Goal: Check status: Check status

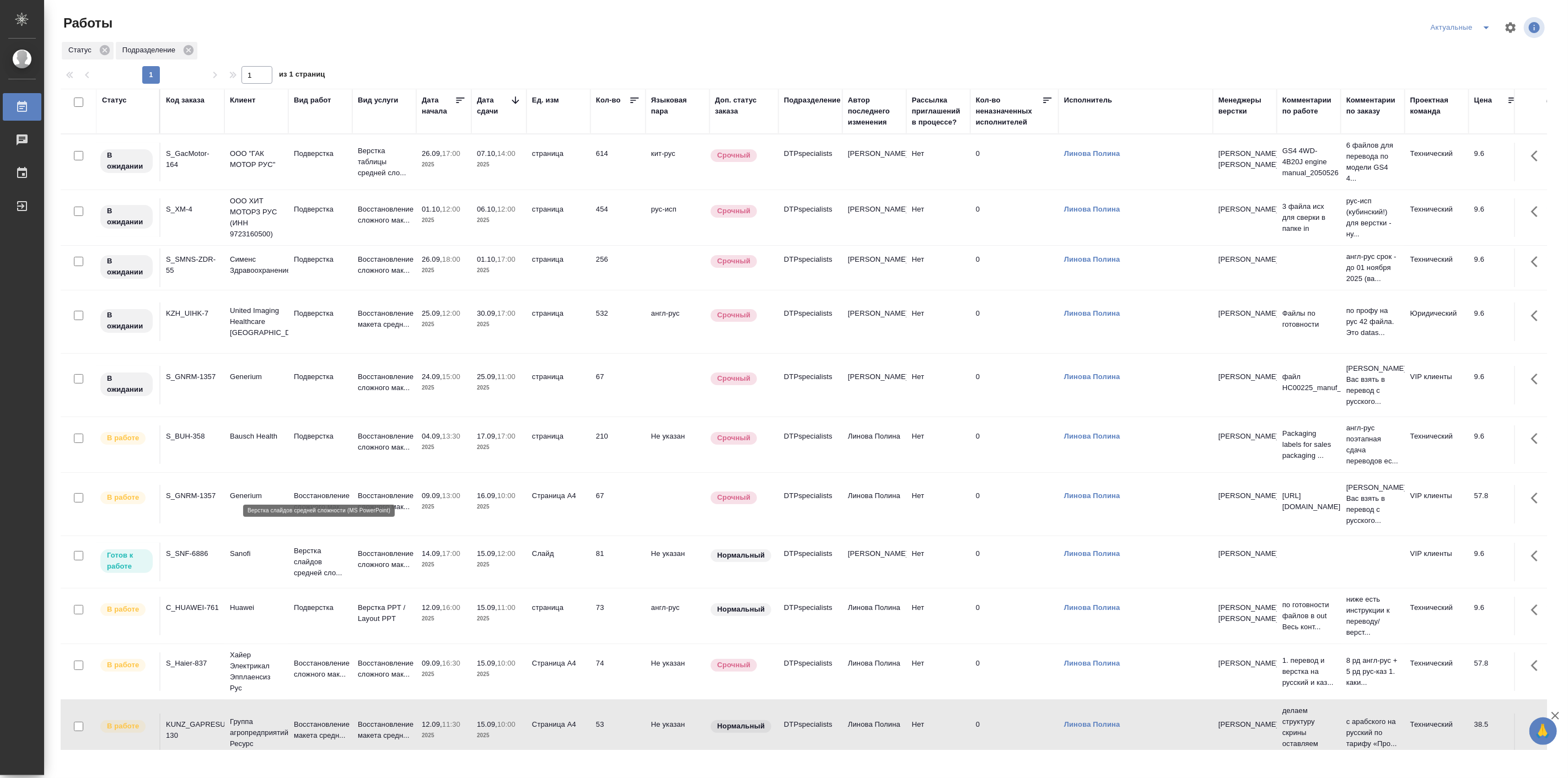
scroll to position [92, 0]
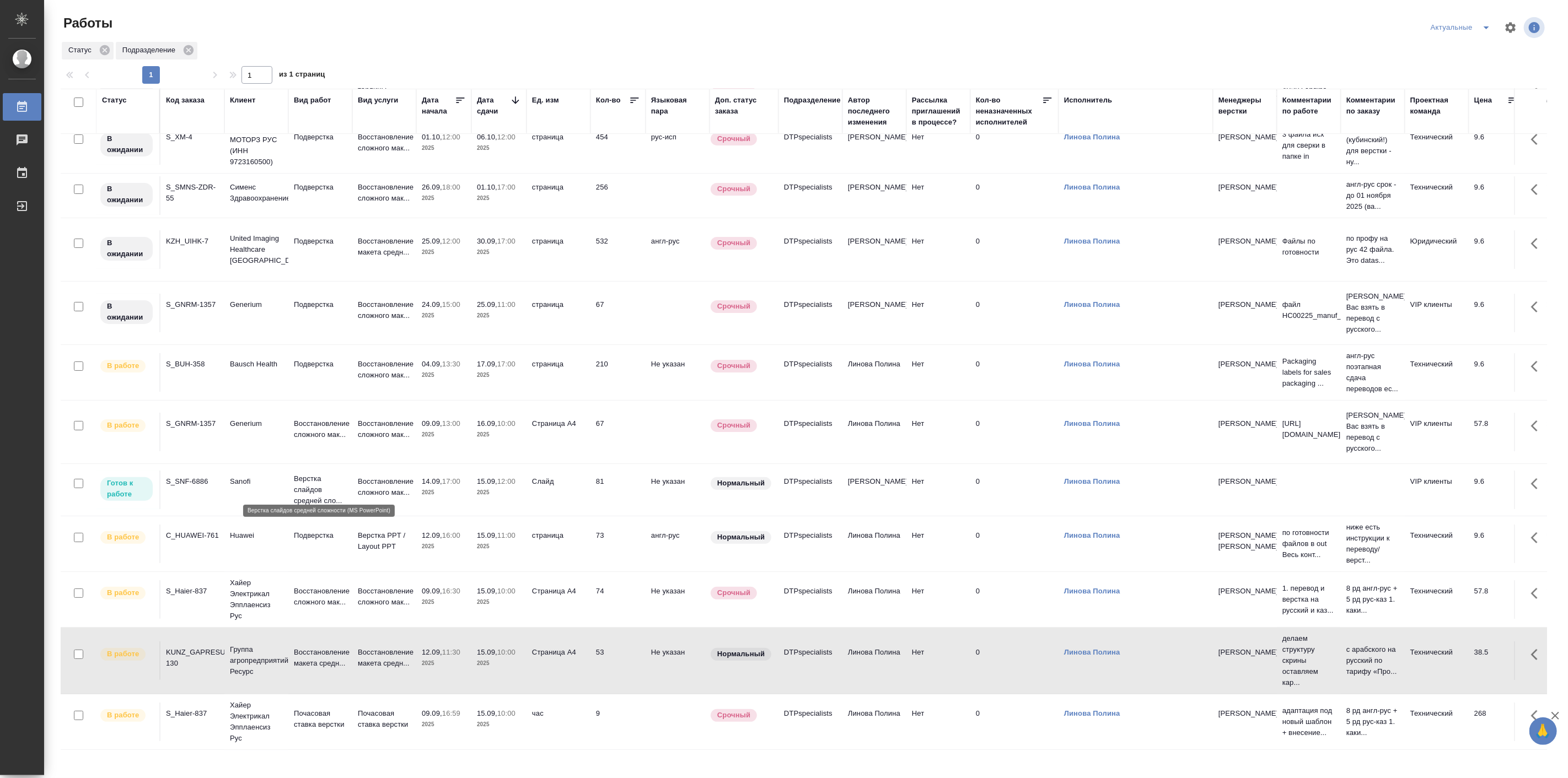
click at [305, 486] on p "Верстка слайдов средней сло..." at bounding box center [320, 490] width 53 height 33
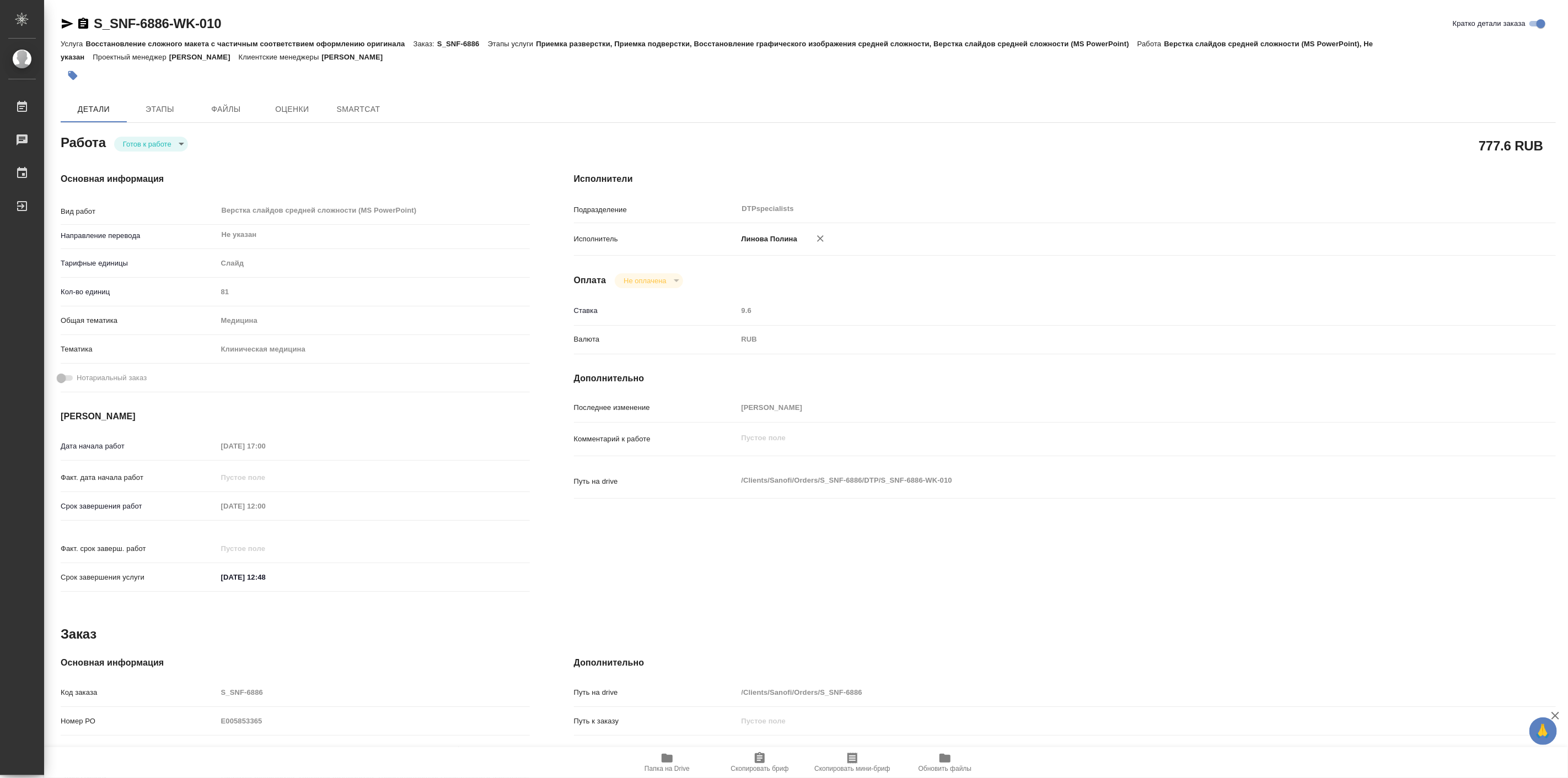
type textarea "x"
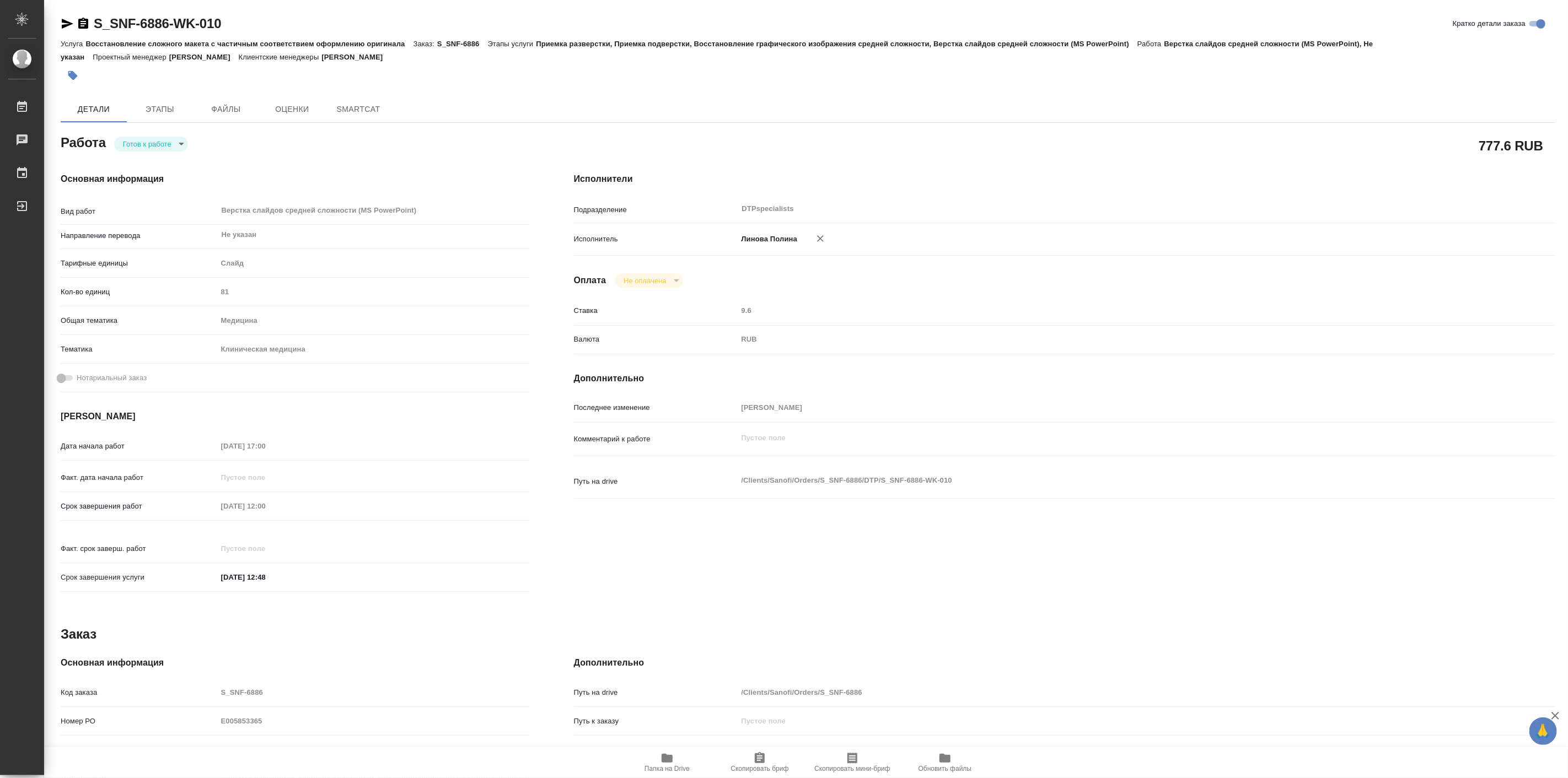
type textarea "x"
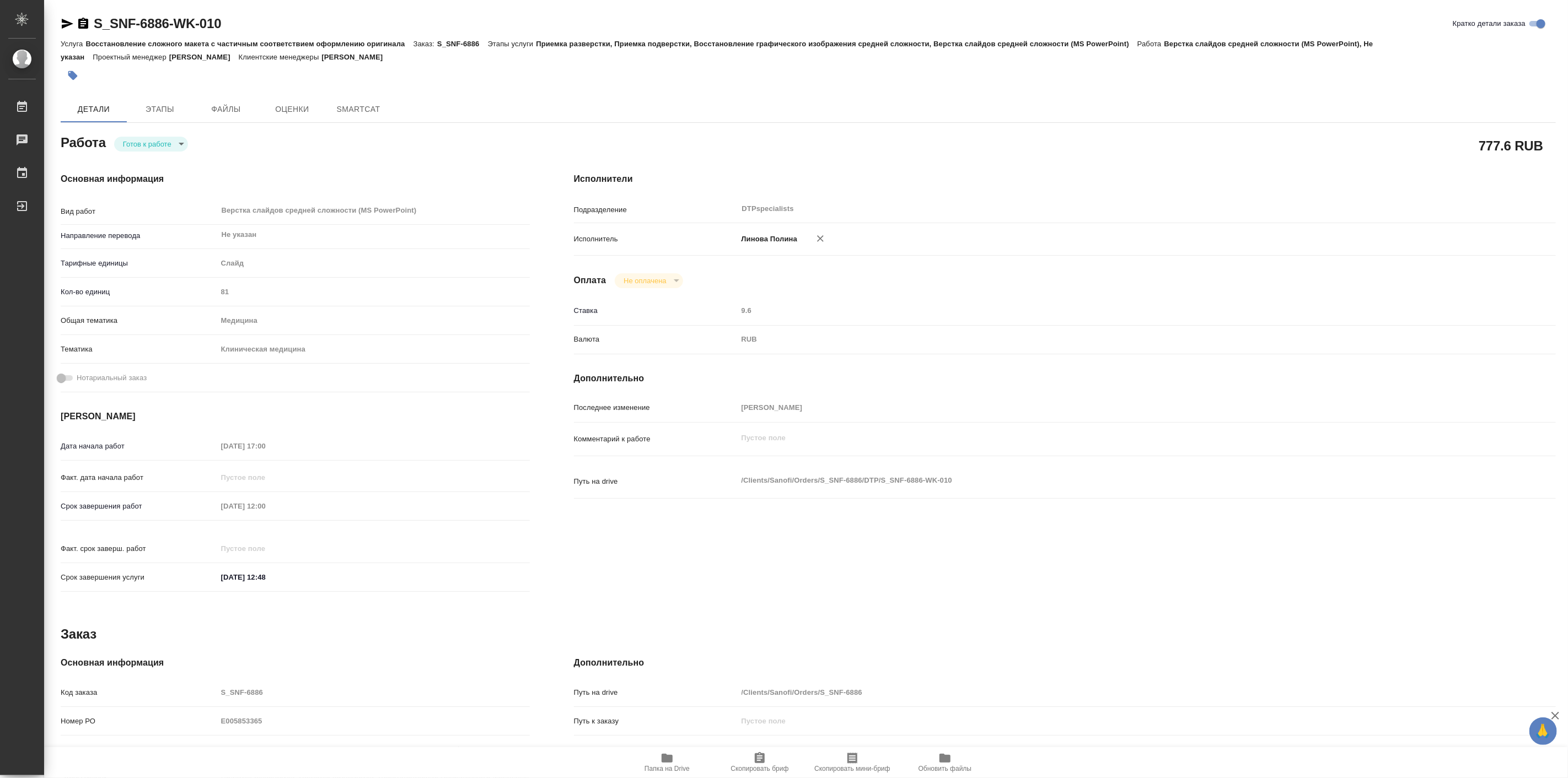
type textarea "x"
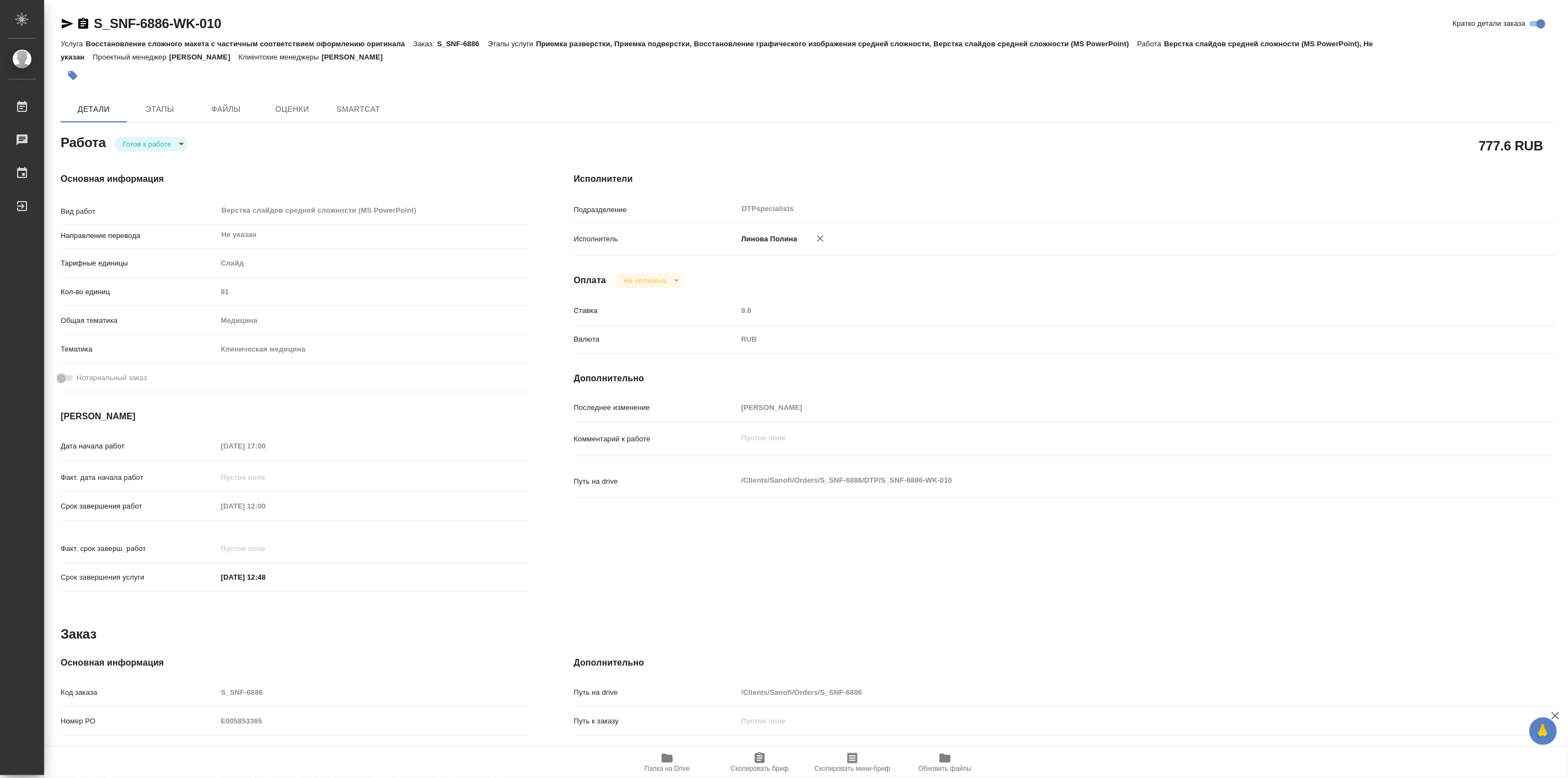
type textarea "x"
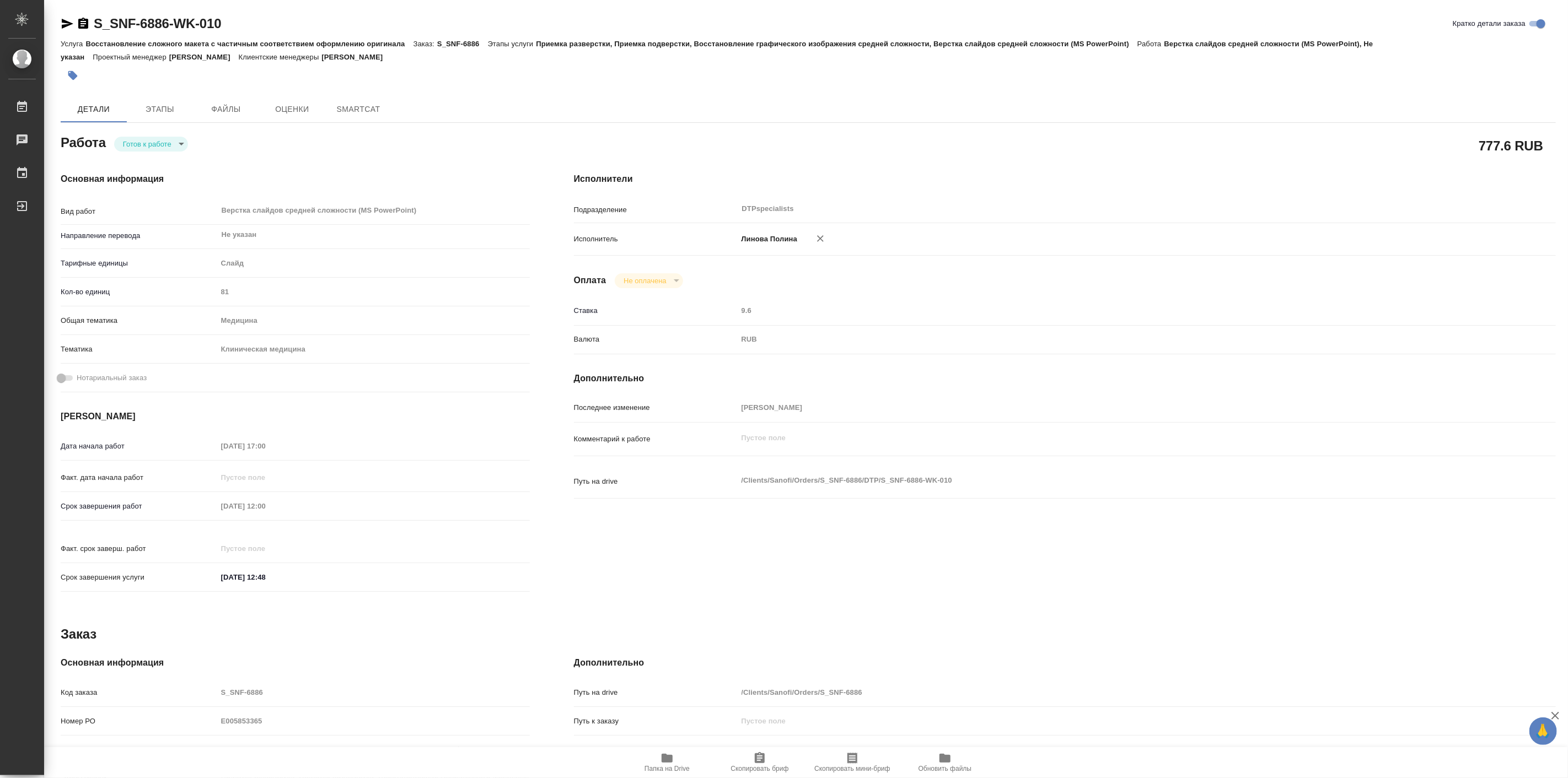
type textarea "x"
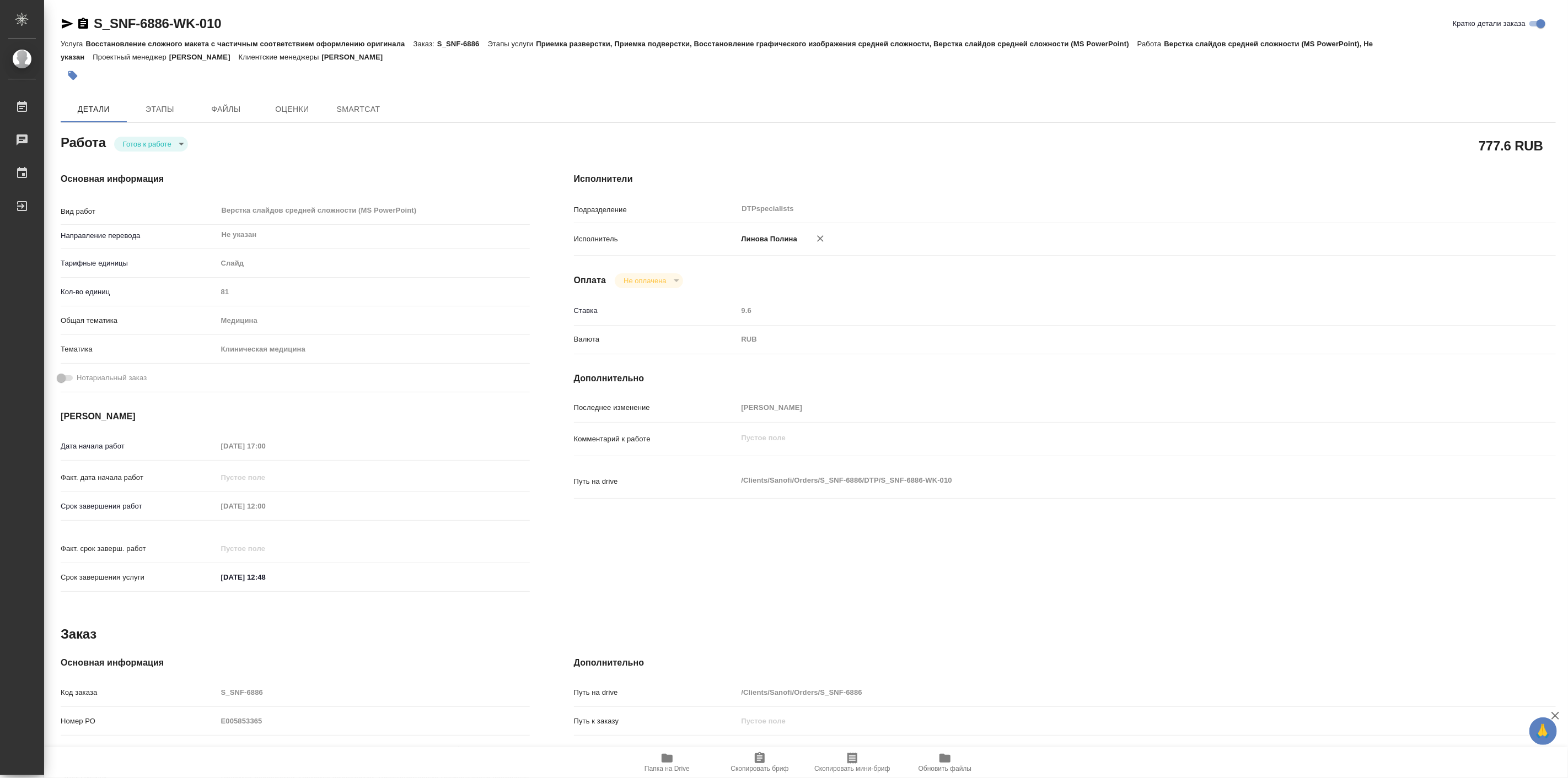
type textarea "x"
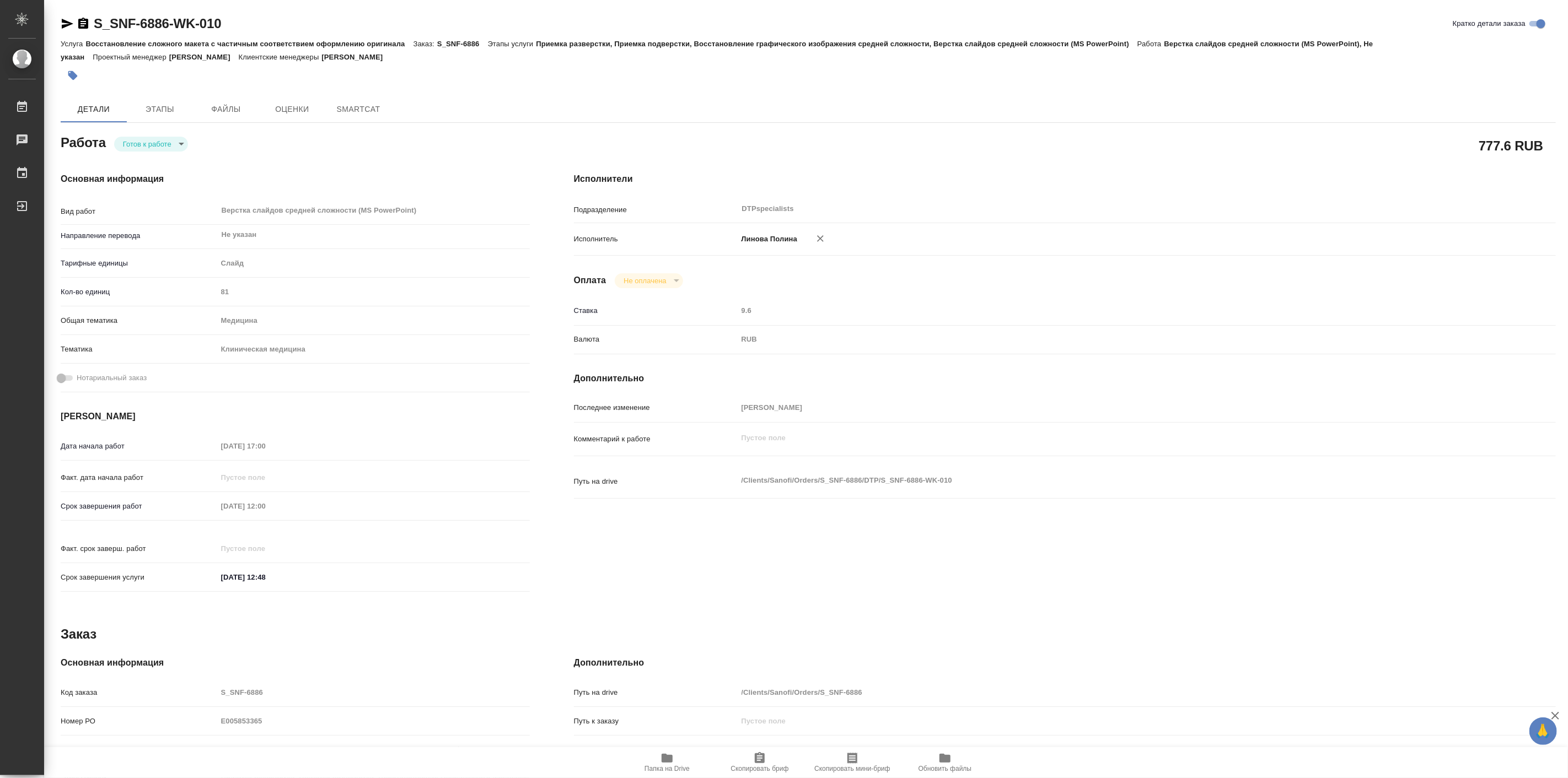
type textarea "x"
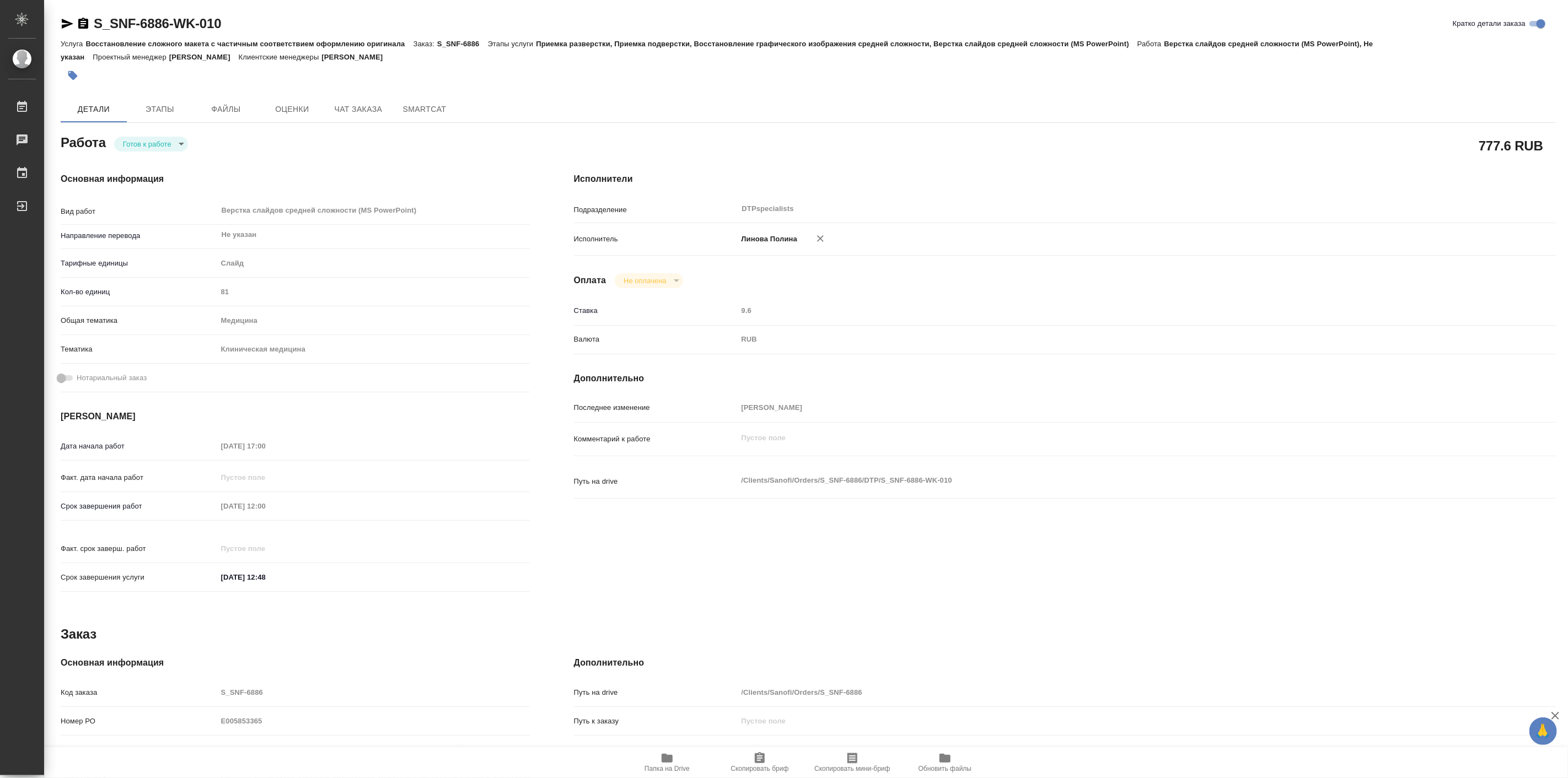
type textarea "x"
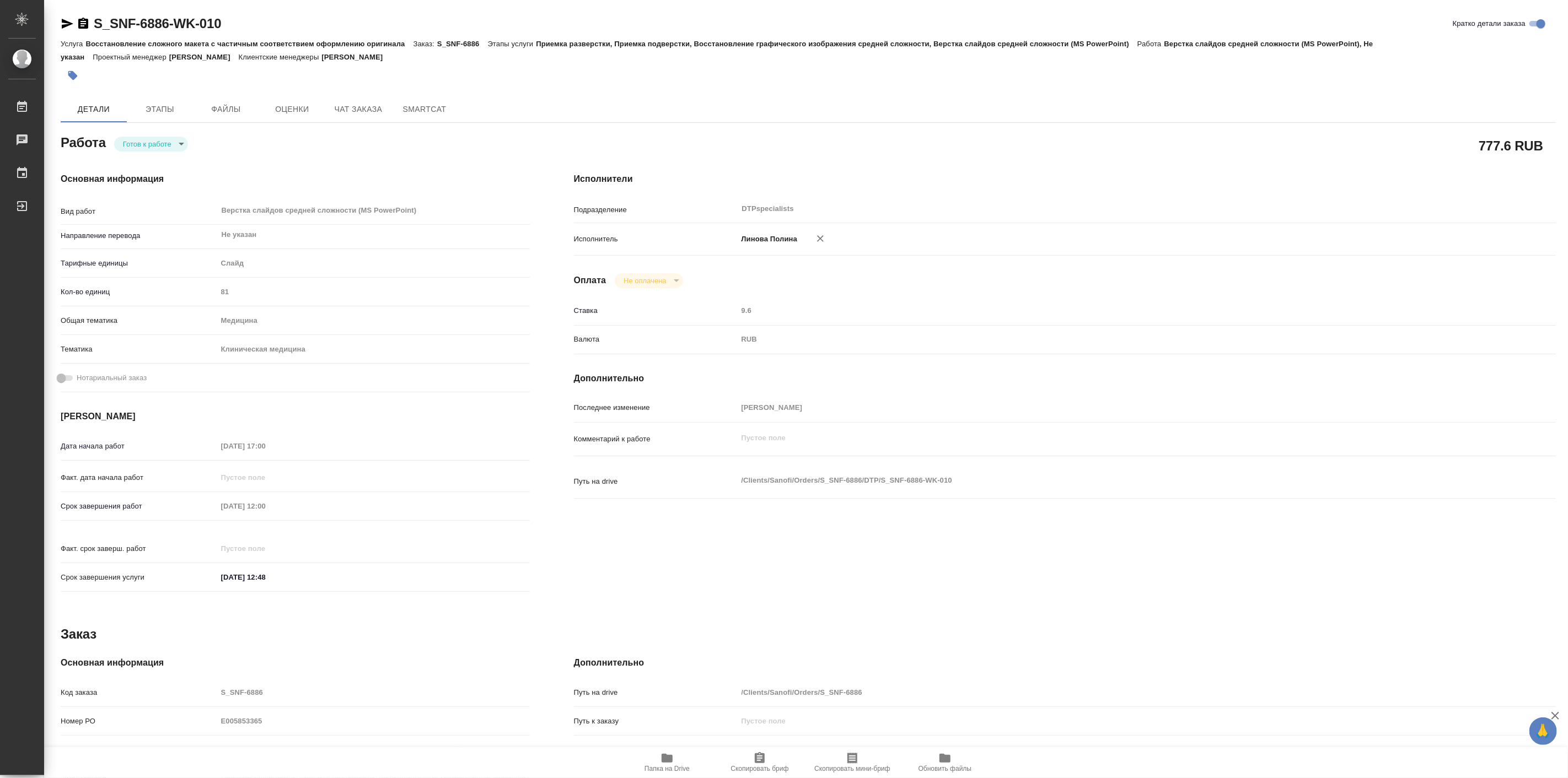
type textarea "x"
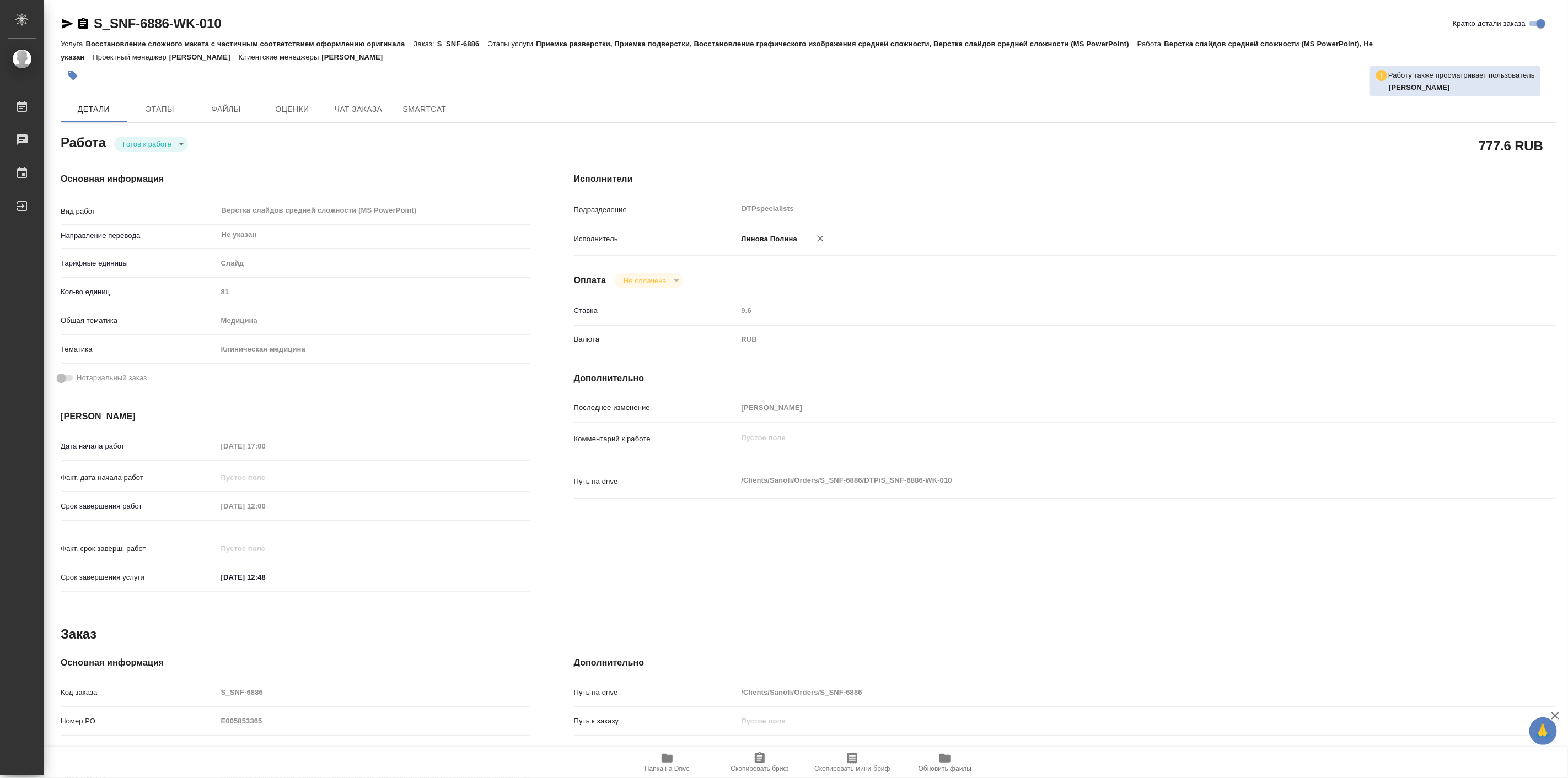
click at [212, 161] on div "Основная информация Вид работ Верстка слайдов средней сложности (MS PowerPoint)…" at bounding box center [295, 385] width 513 height 471
click at [366, 98] on button "Чат заказа" at bounding box center [358, 109] width 66 height 27
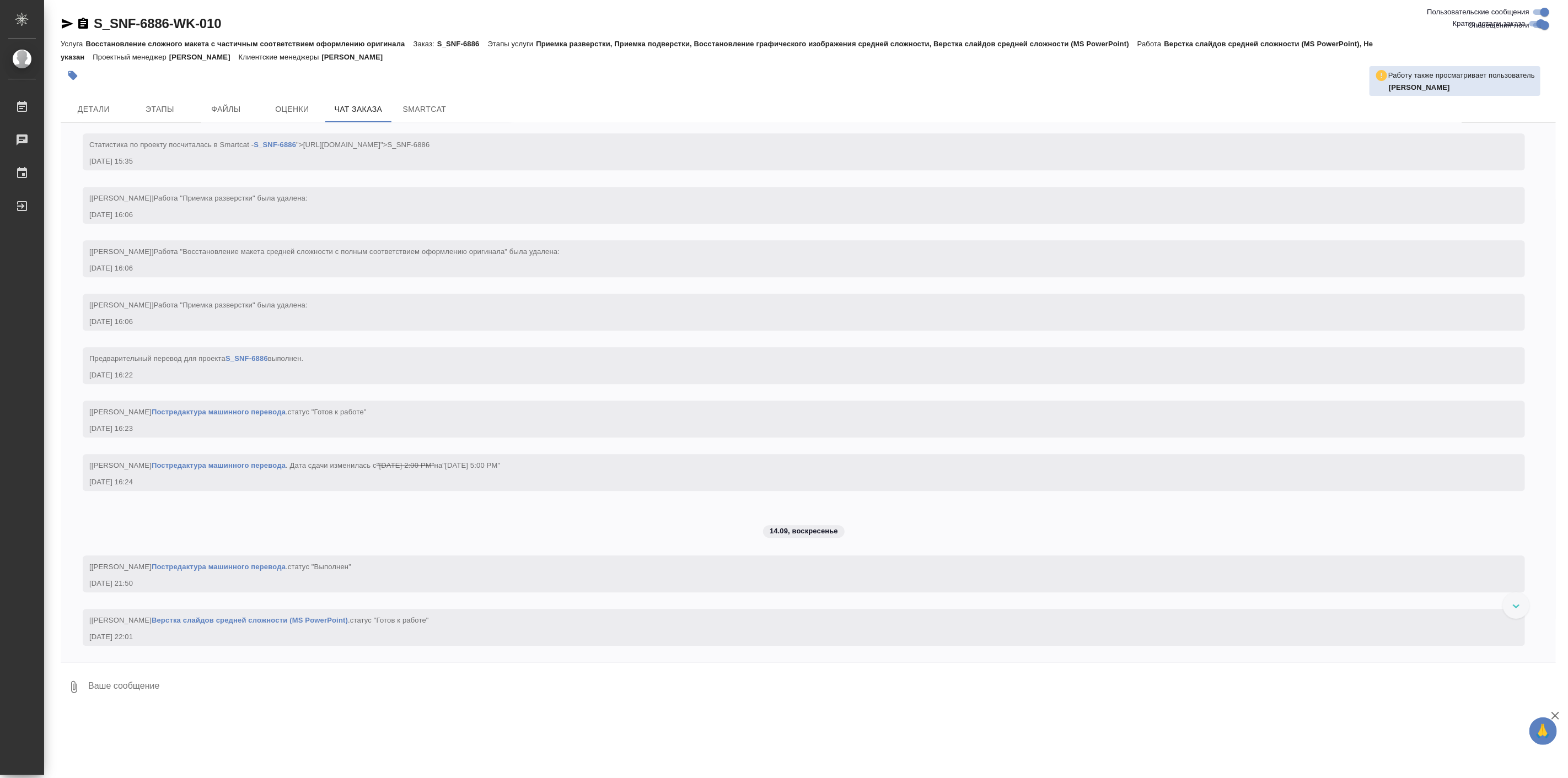
scroll to position [6086, 0]
click at [106, 110] on span "Детали" at bounding box center [93, 109] width 53 height 14
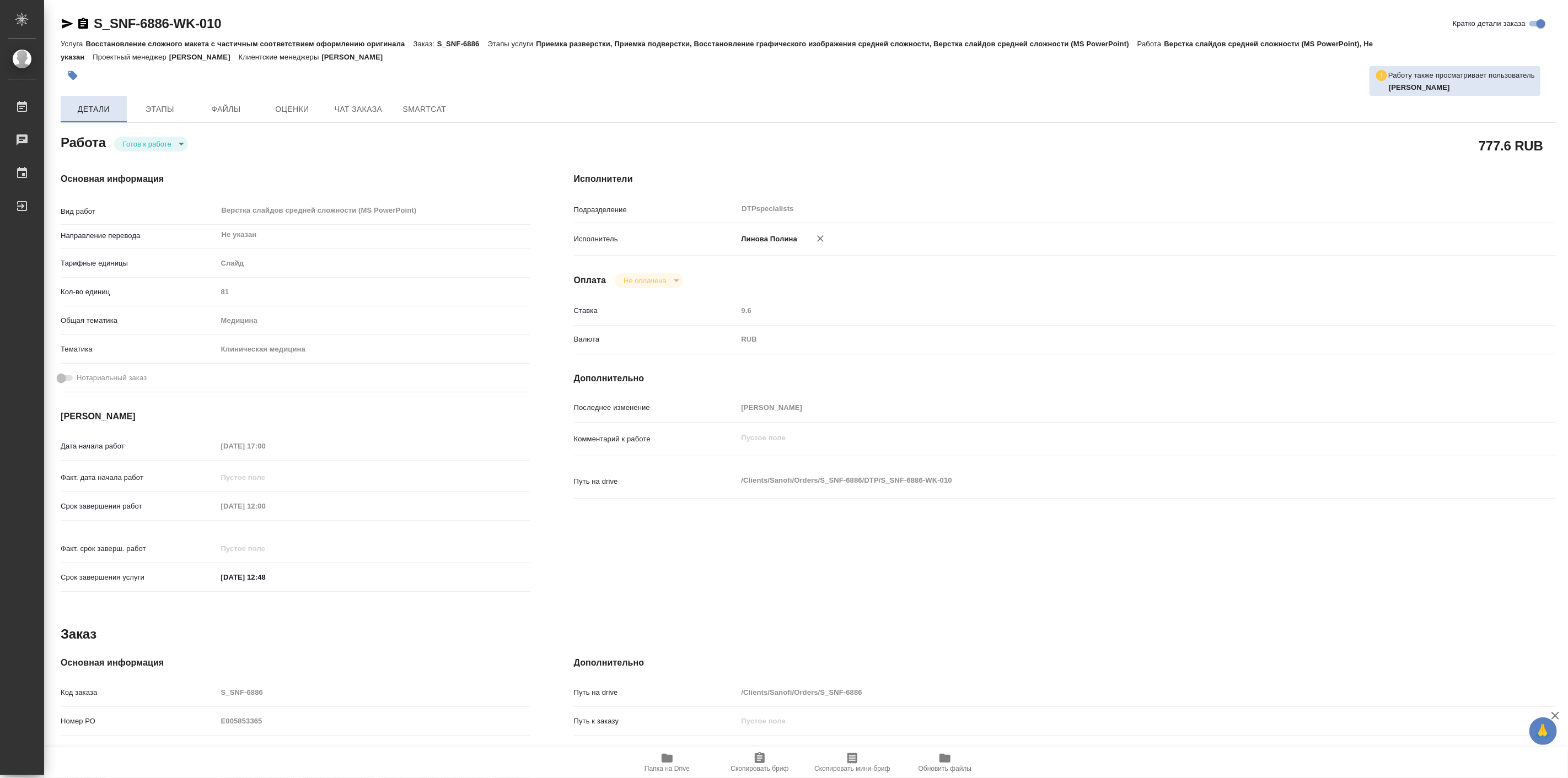
type textarea "x"
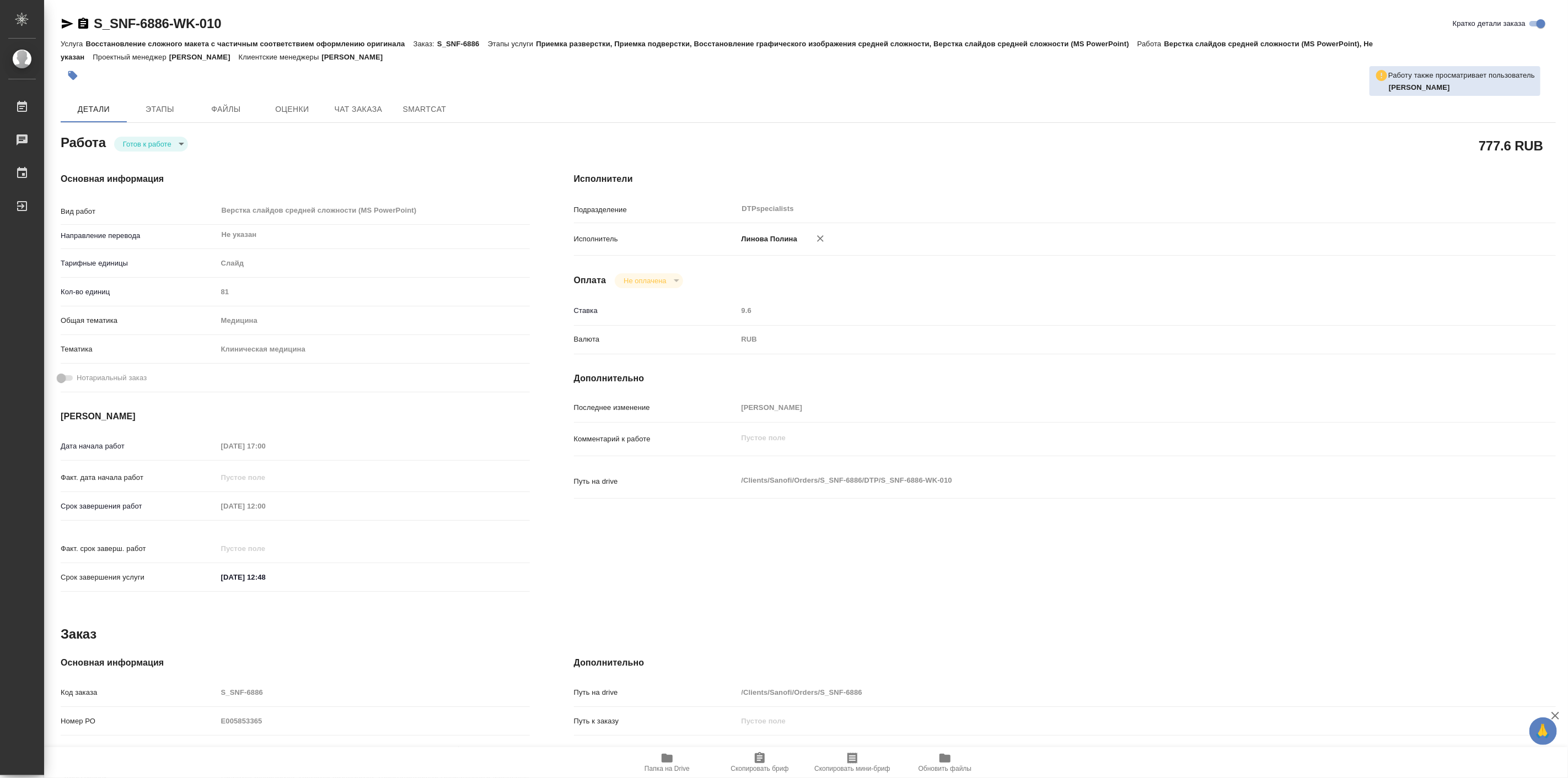
type textarea "x"
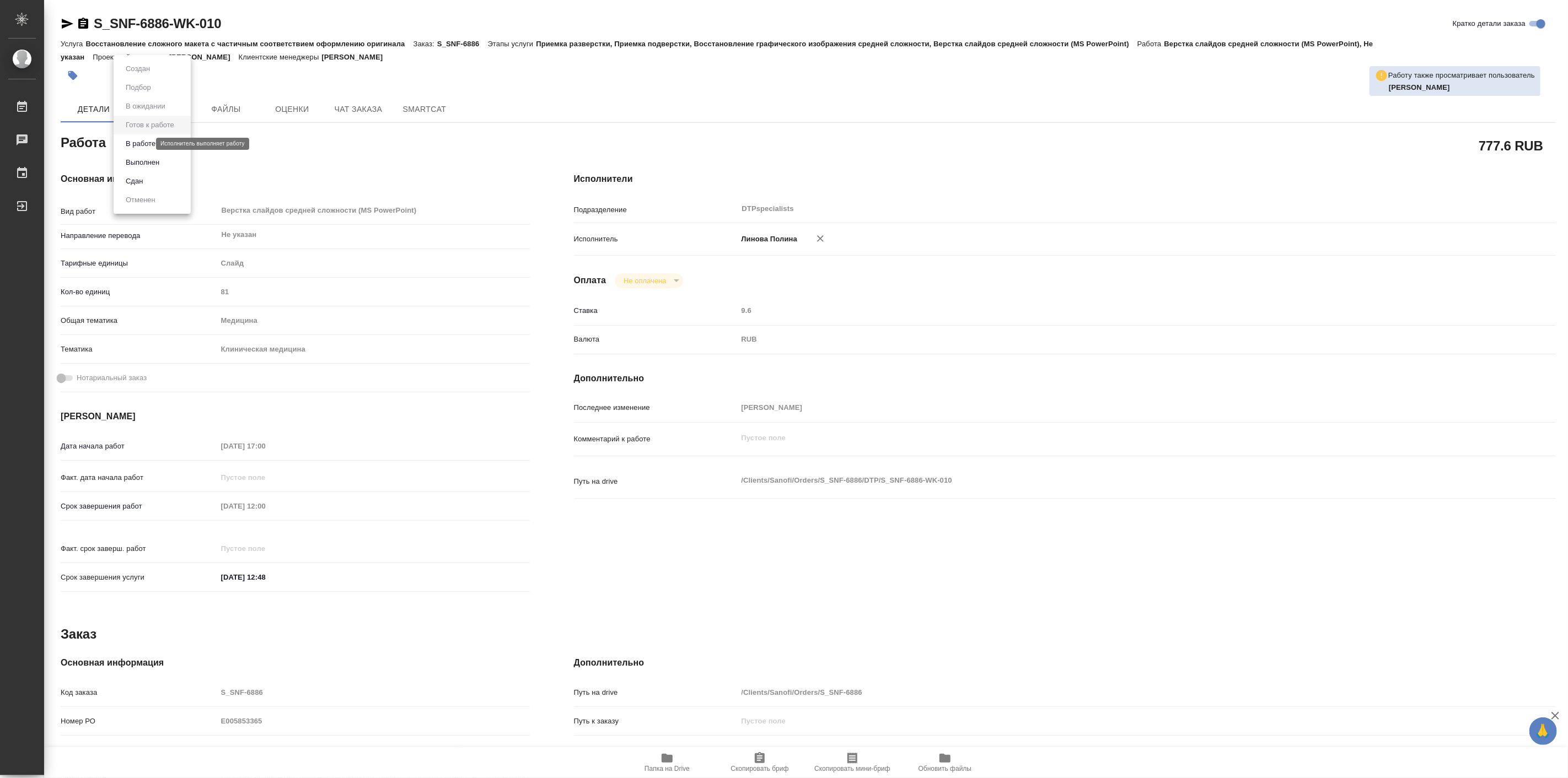
click at [142, 145] on body "🙏 .cls-1 fill:#fff; AWATERA [PERSON_NAME] Работы 0 Чаты График Выйти S_SNF-6886…" at bounding box center [784, 389] width 1568 height 778
type textarea "x"
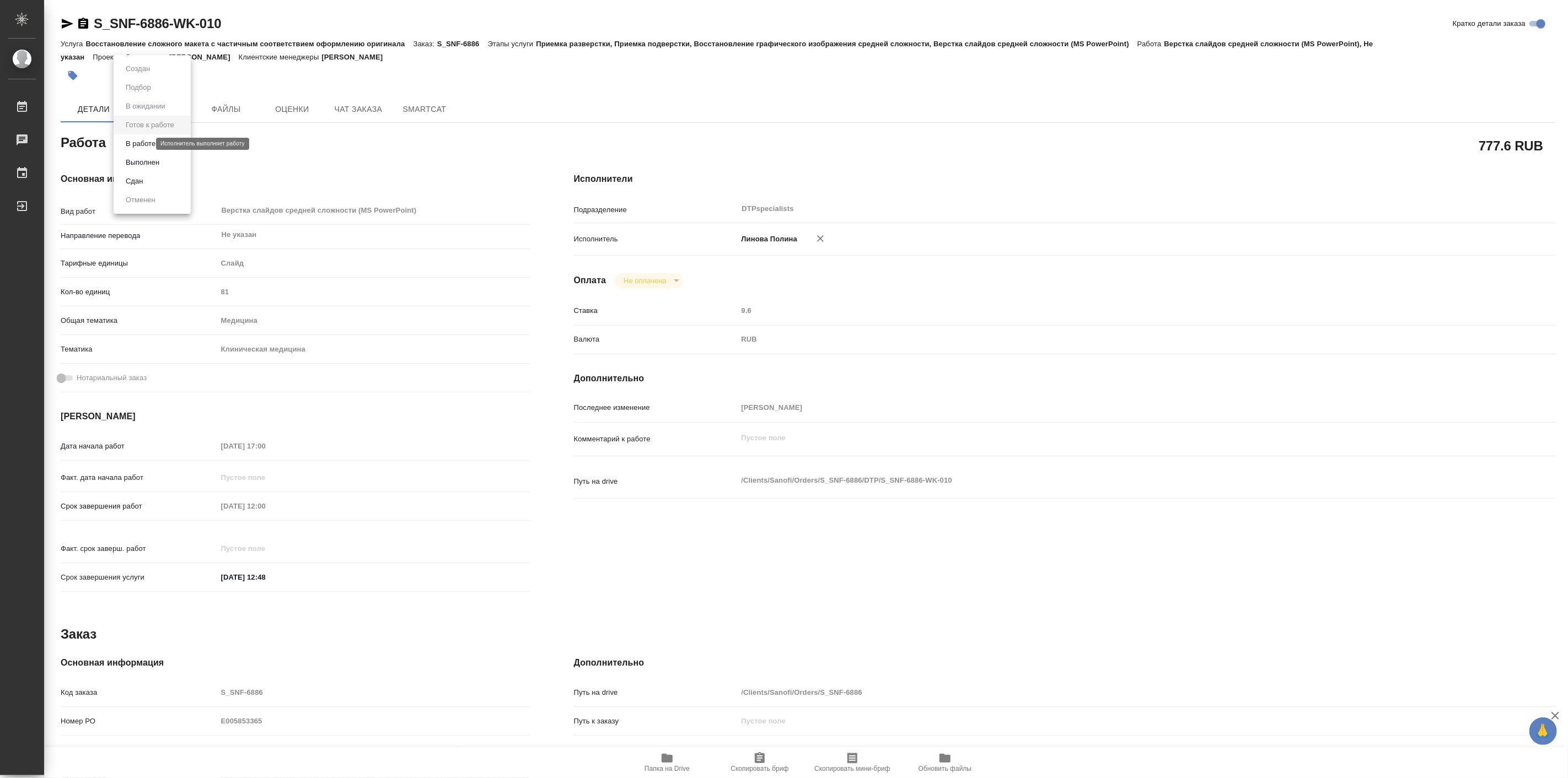
type textarea "x"
click at [147, 147] on button "В работе" at bounding box center [141, 144] width 37 height 12
type textarea "x"
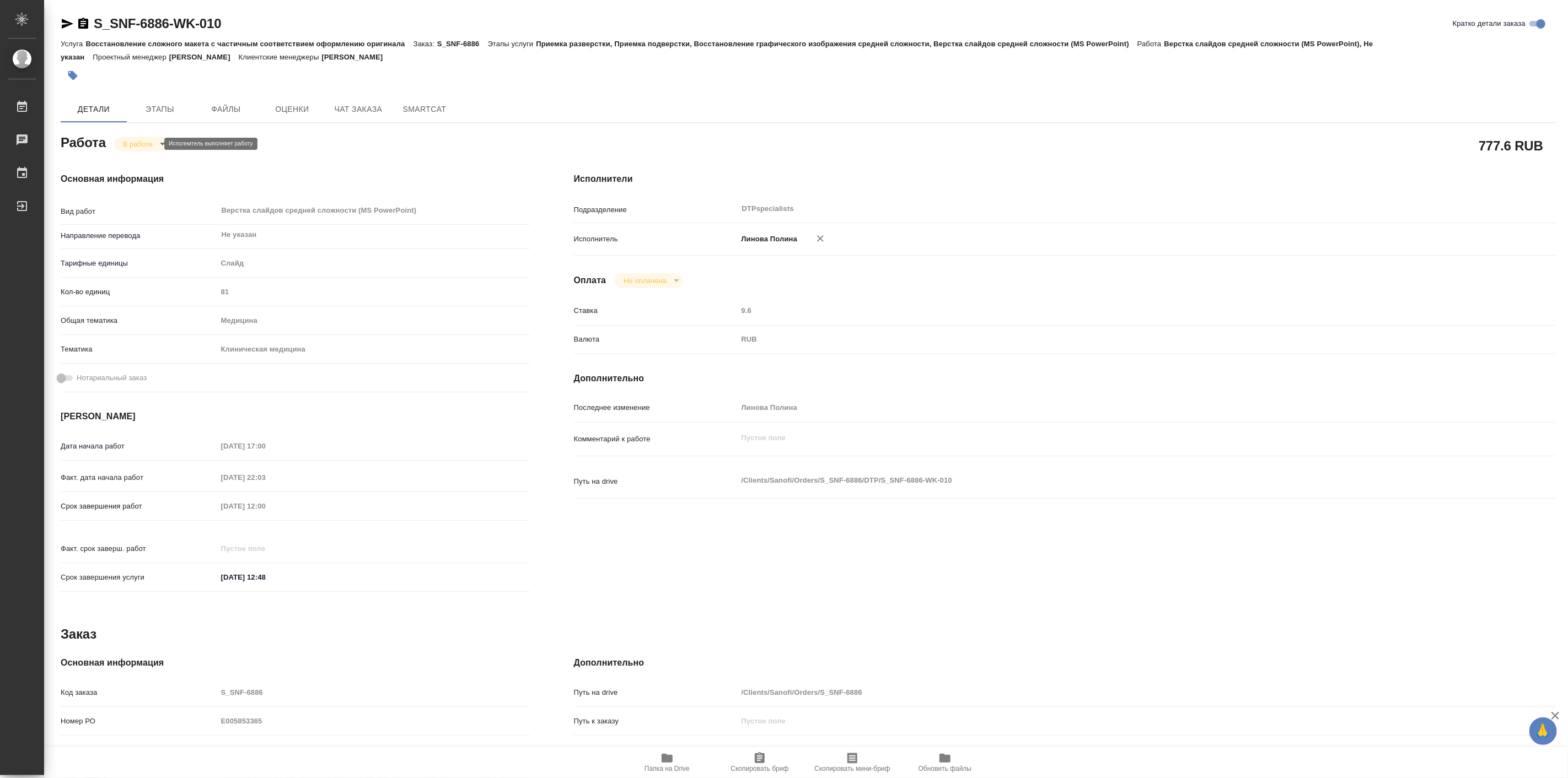
type textarea "x"
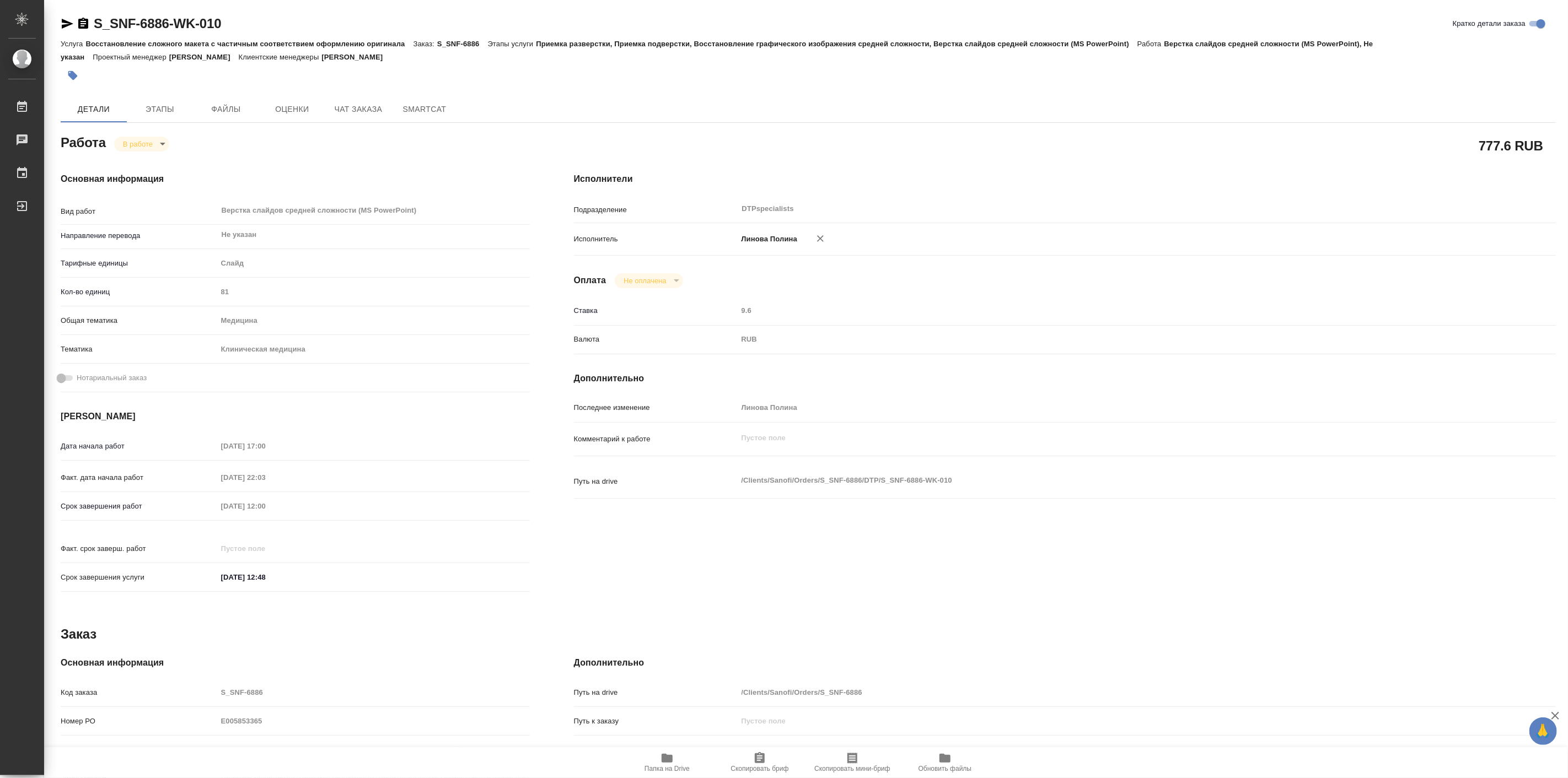
type textarea "x"
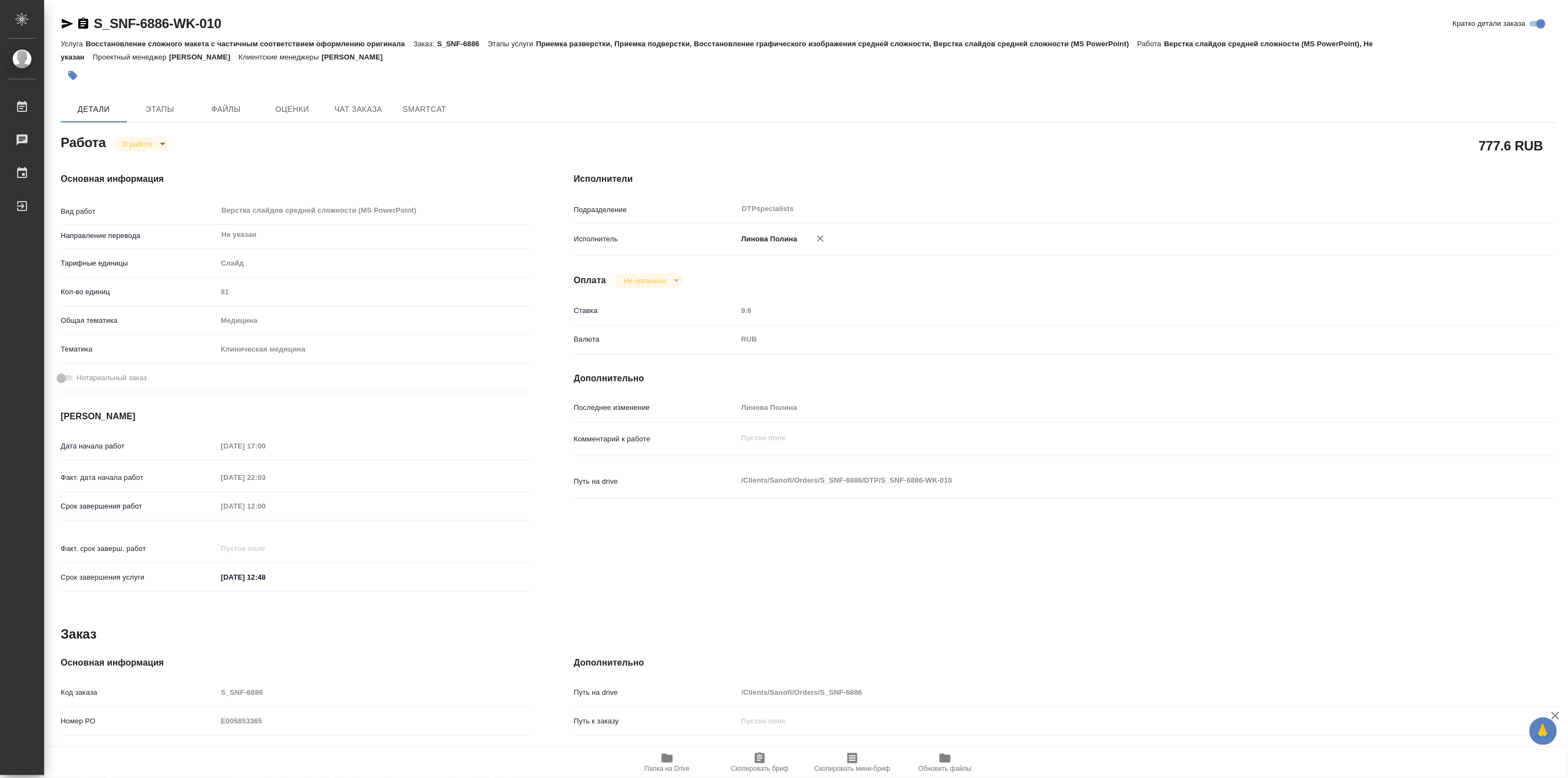
type textarea "x"
